Goal: Task Accomplishment & Management: Complete application form

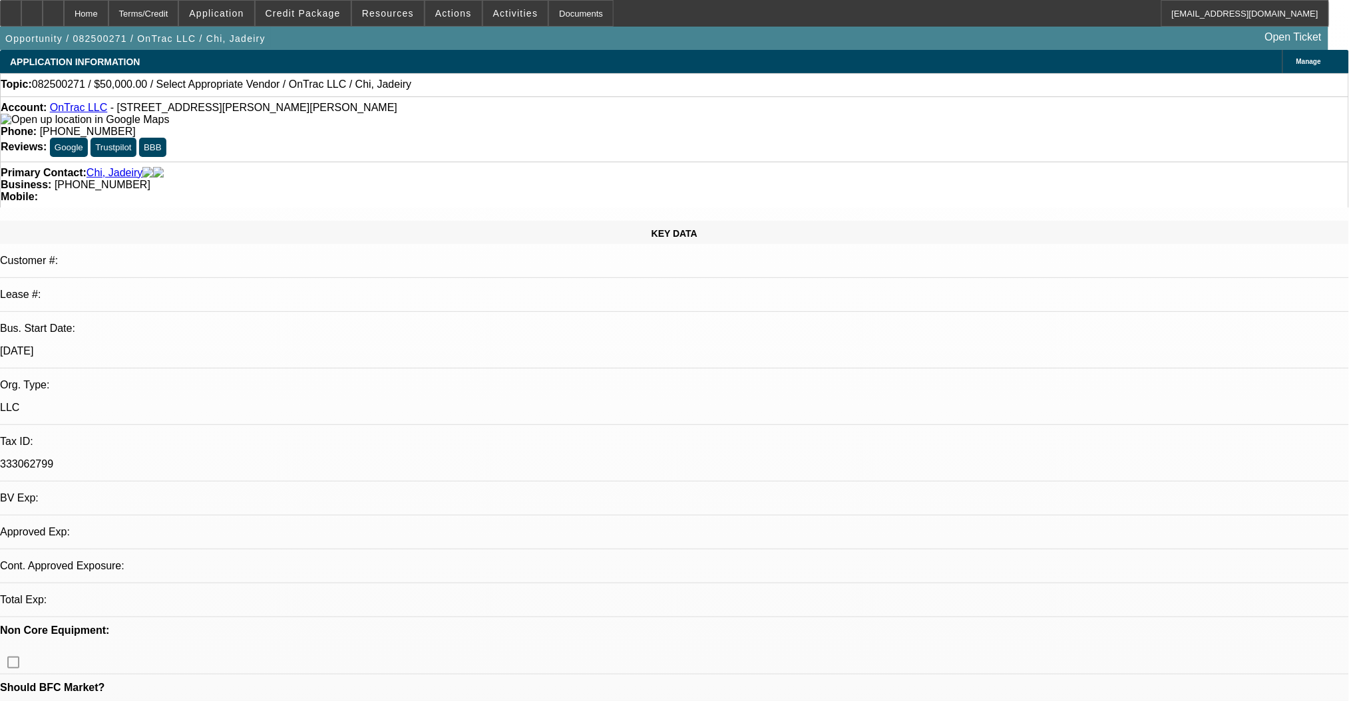
select select "0"
select select "2"
select select "0.1"
select select "4"
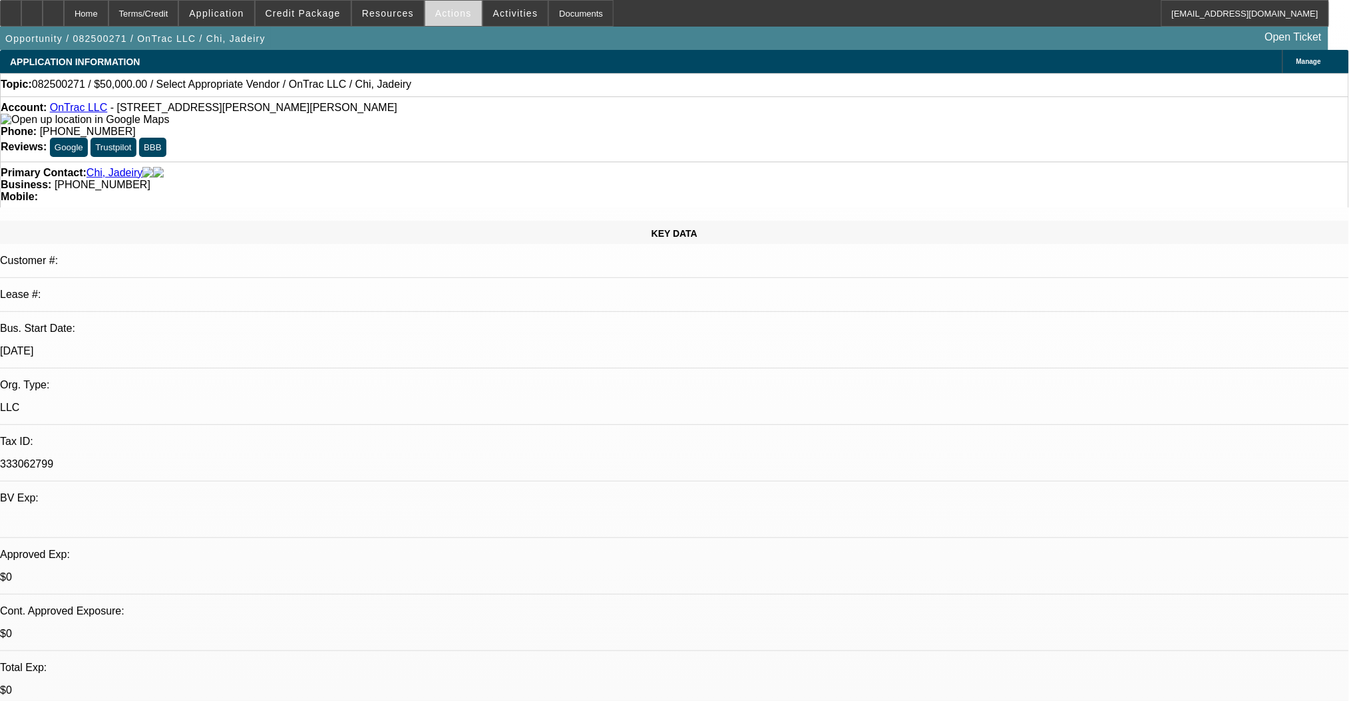
click at [444, 15] on span "Actions" at bounding box center [453, 13] width 37 height 11
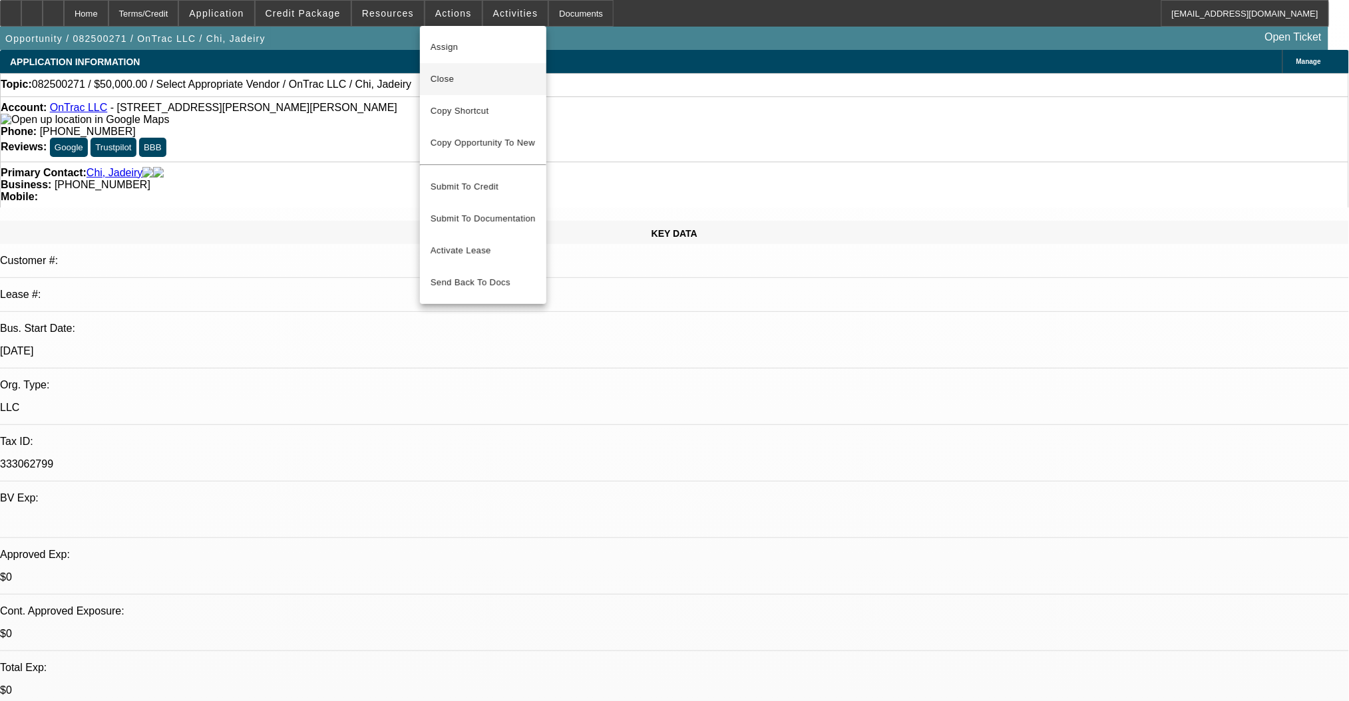
click at [468, 82] on span "Close" at bounding box center [483, 79] width 105 height 16
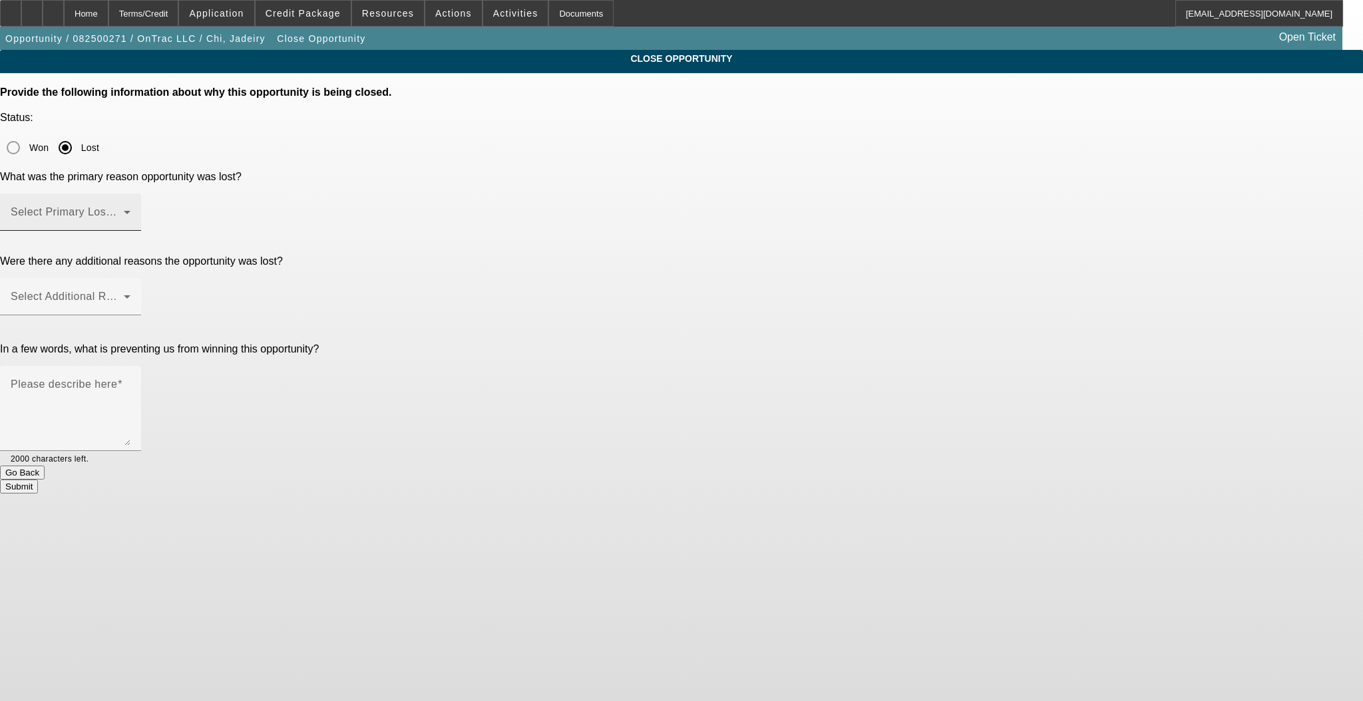
click at [130, 194] on div "Select Primary Lost Reason" at bounding box center [71, 212] width 120 height 37
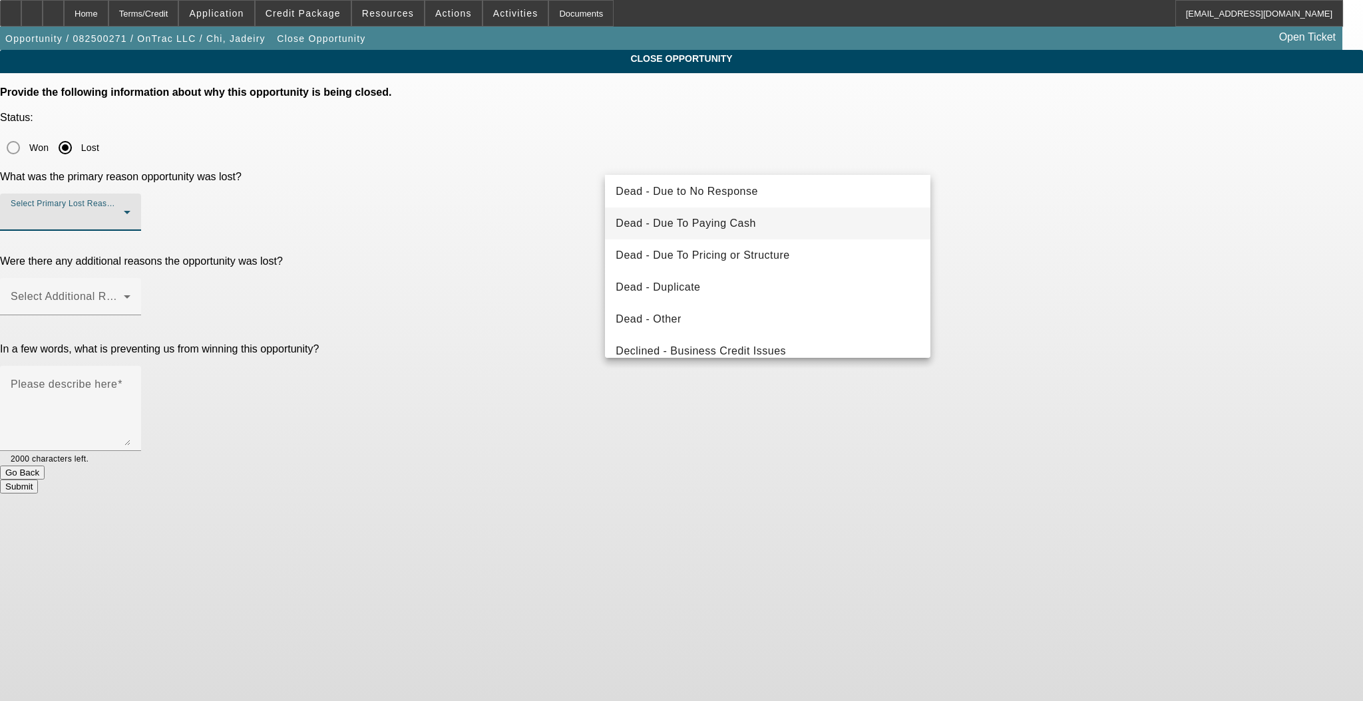
scroll to position [177, 0]
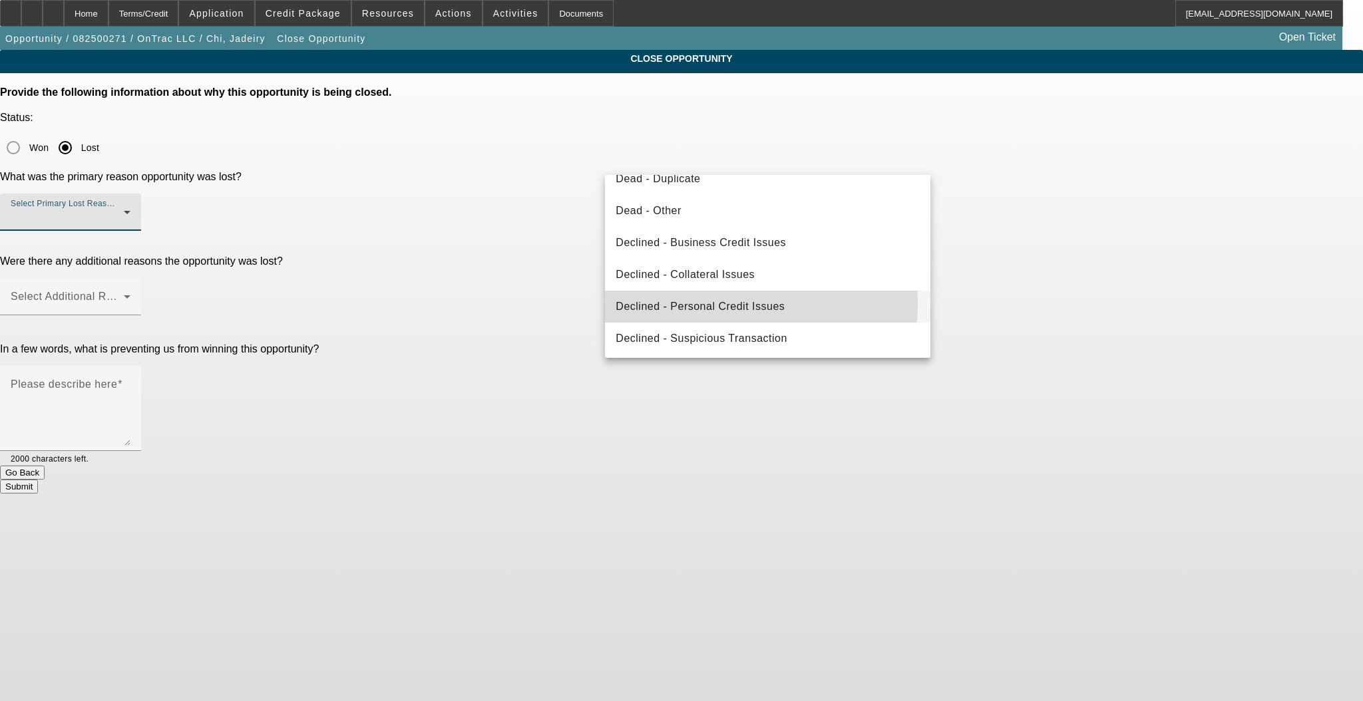
click at [687, 303] on span "Declined - Personal Credit Issues" at bounding box center [700, 307] width 169 height 16
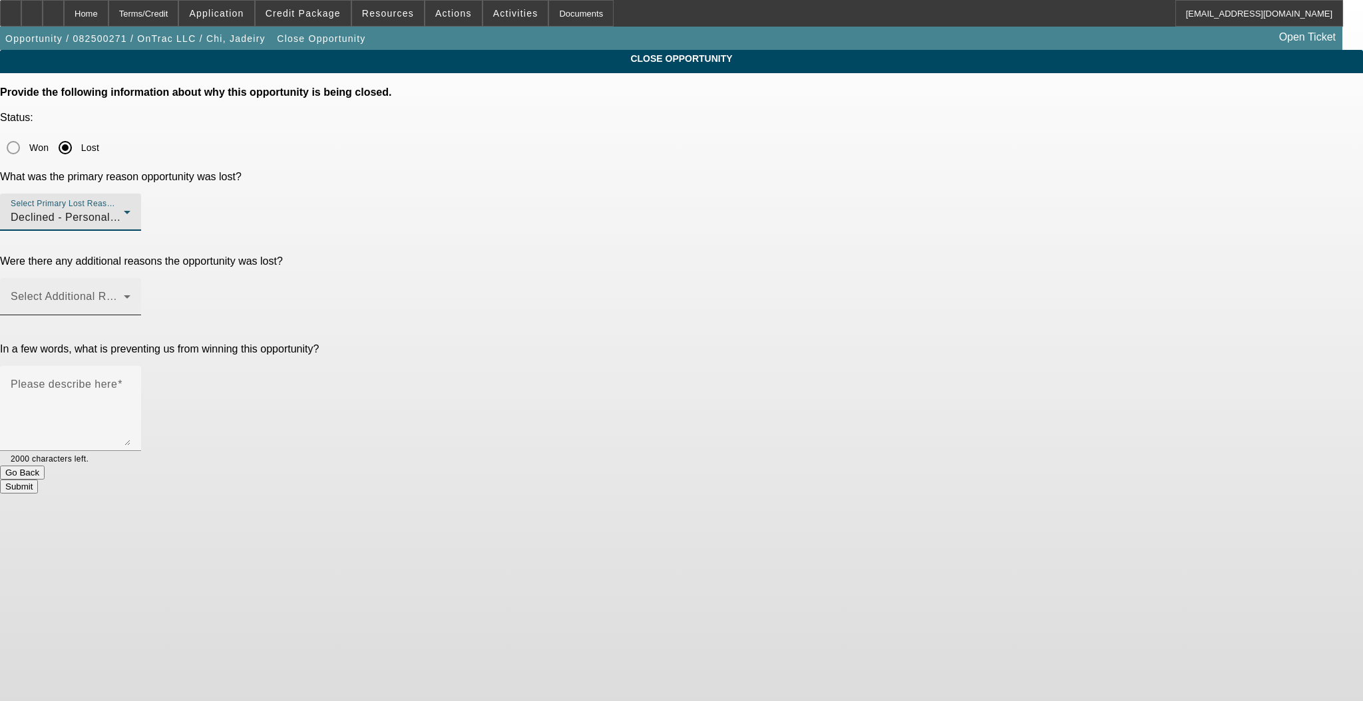
click at [130, 278] on div "Select Additional Reasons" at bounding box center [71, 296] width 120 height 37
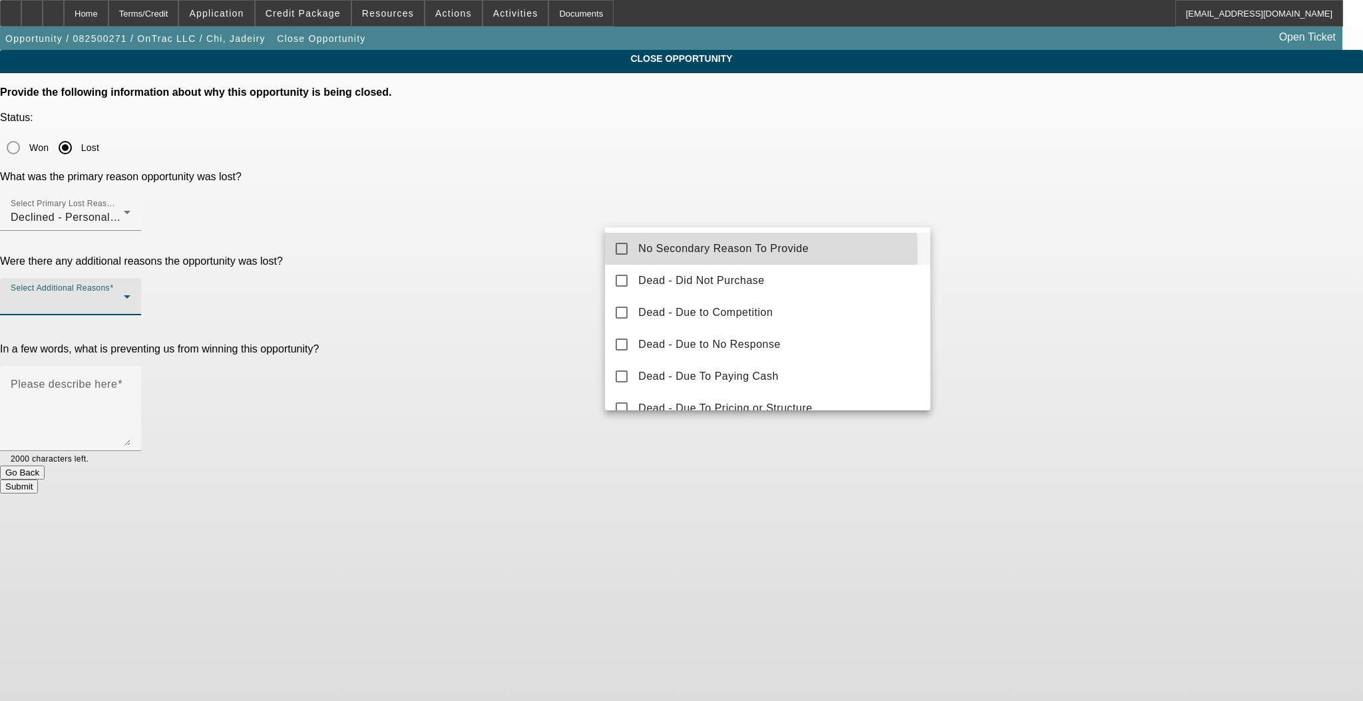
click at [625, 255] on mat-option "No Secondary Reason To Provide" at bounding box center [767, 249] width 325 height 32
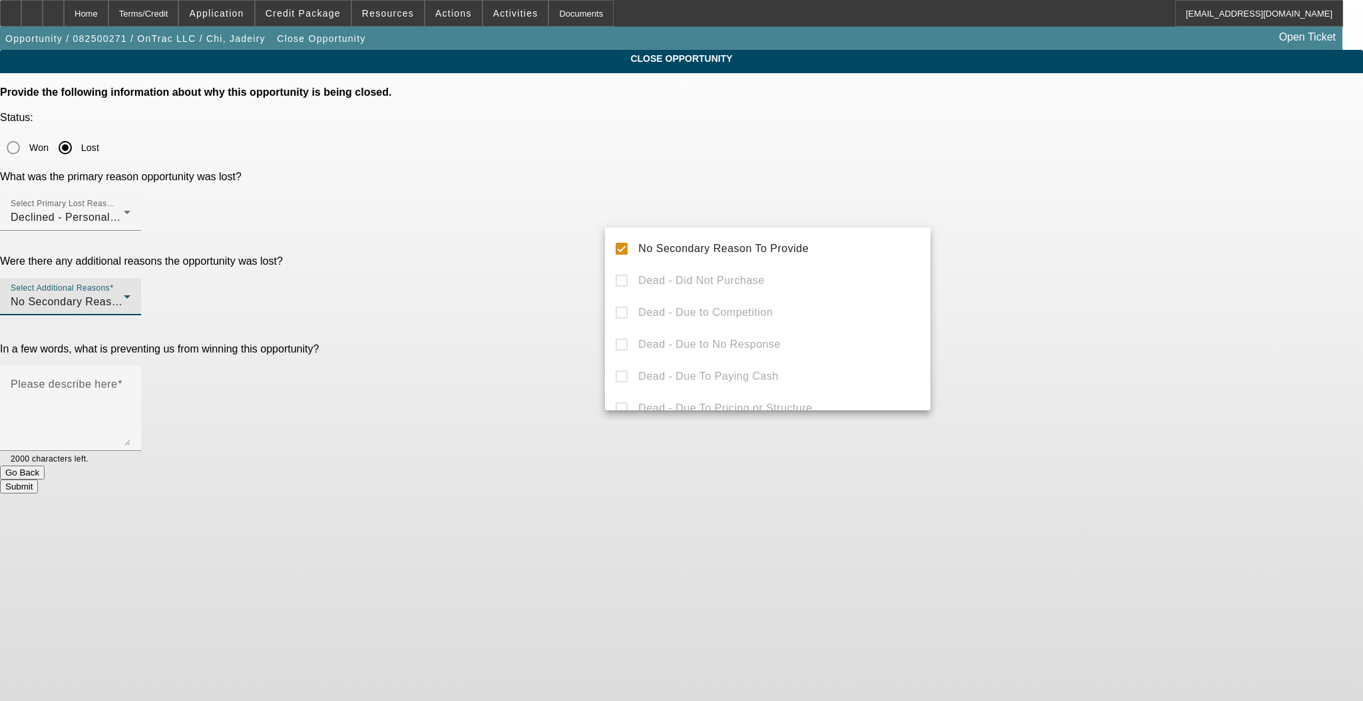
click at [558, 264] on div at bounding box center [681, 350] width 1363 height 701
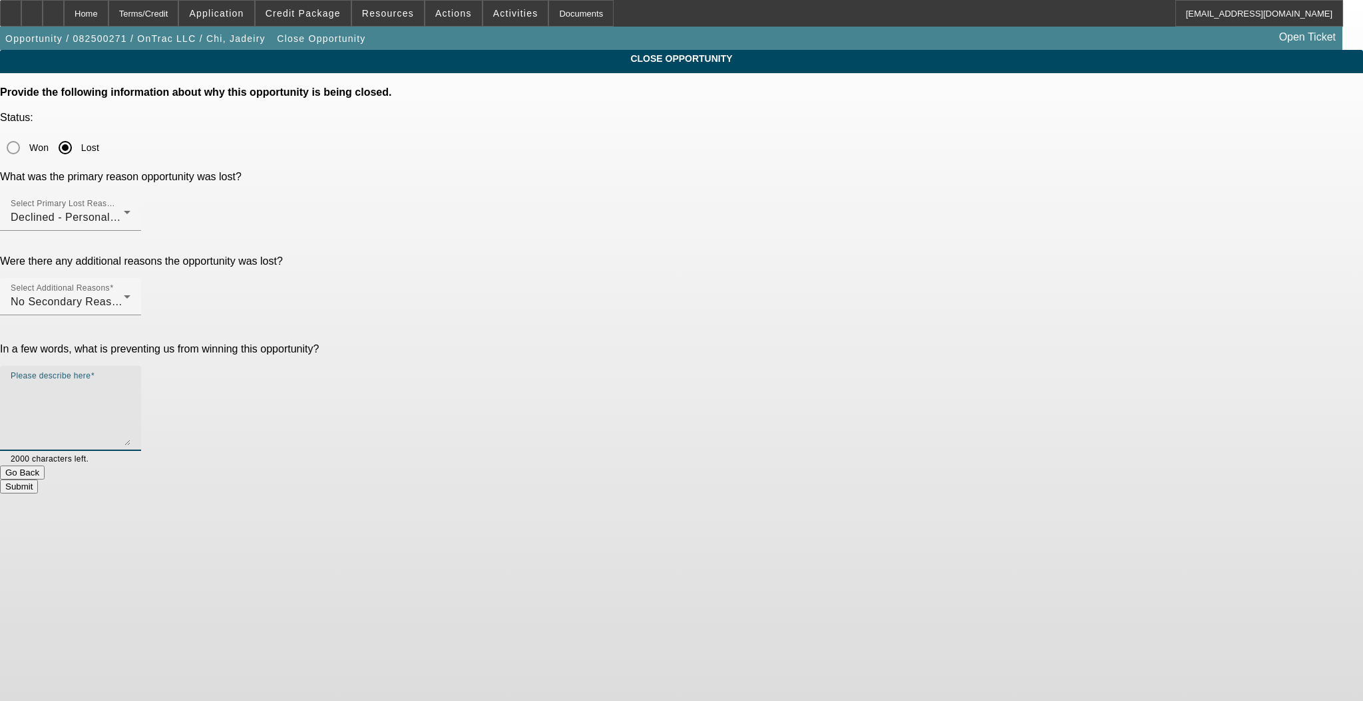
click at [130, 382] on textarea "Please describe here" at bounding box center [71, 414] width 120 height 64
type textarea "too many negatives"
click at [38, 480] on button "Submit" at bounding box center [19, 487] width 38 height 14
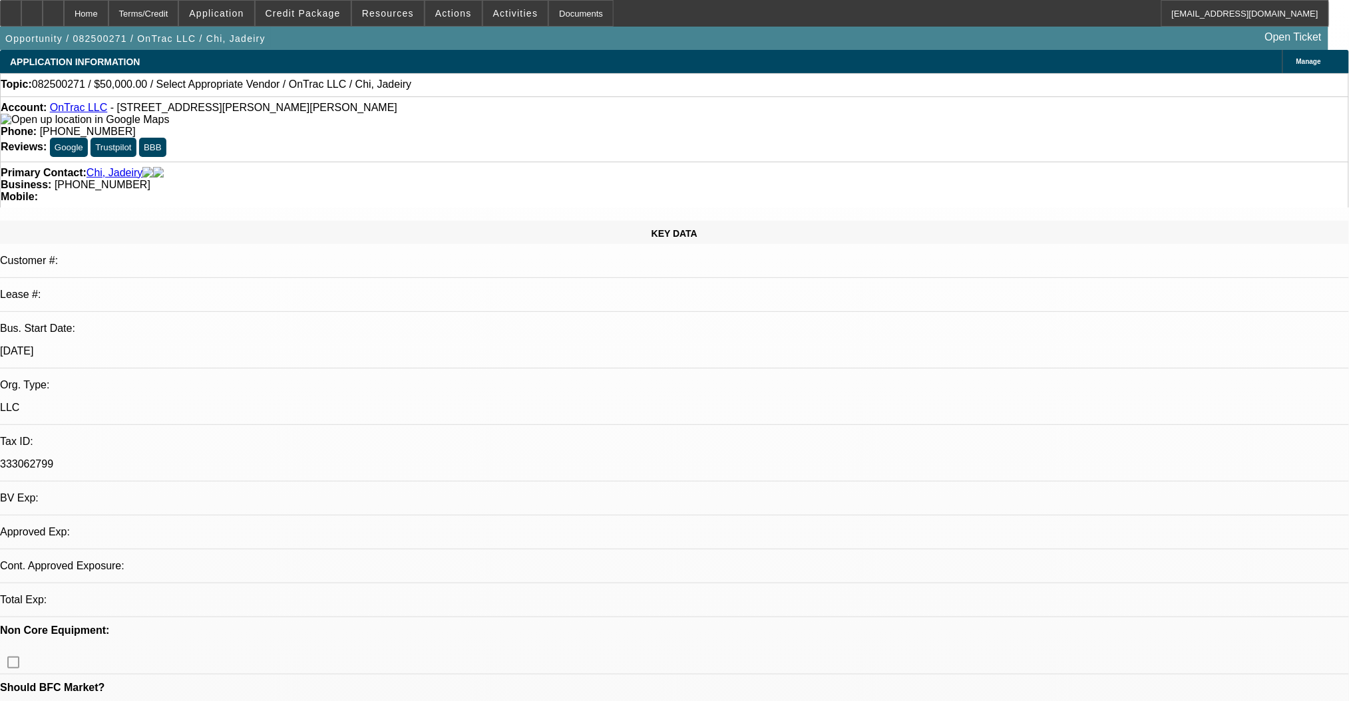
select select "0"
select select "2"
select select "0.1"
select select "4"
